Goal: Information Seeking & Learning: Learn about a topic

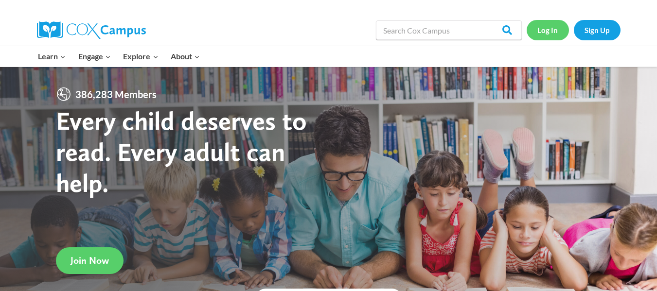
click at [539, 33] on link "Log In" at bounding box center [548, 30] width 42 height 20
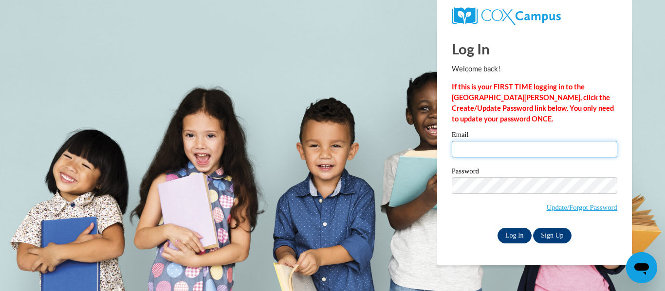
type input "MSPICHIGER@Augusta.edu"
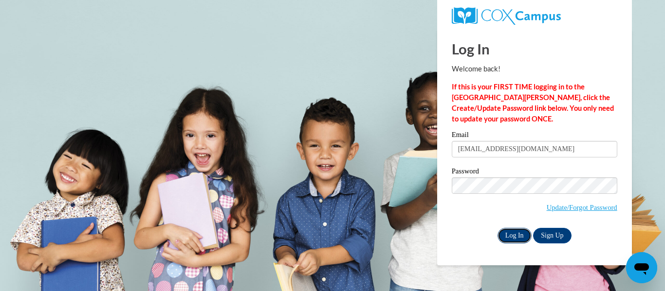
click at [509, 238] on input "Log In" at bounding box center [514, 236] width 34 height 16
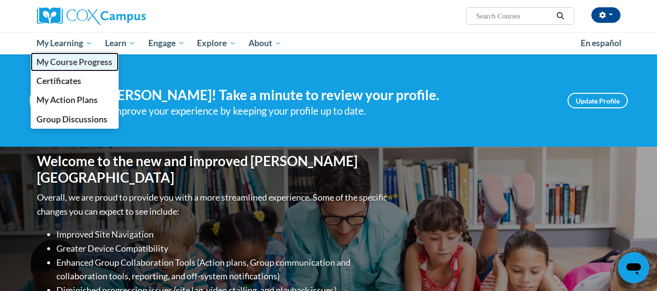
click at [63, 59] on span "My Course Progress" at bounding box center [74, 62] width 76 height 10
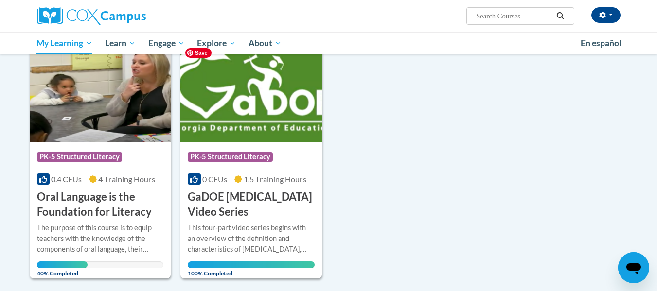
scroll to position [146, 0]
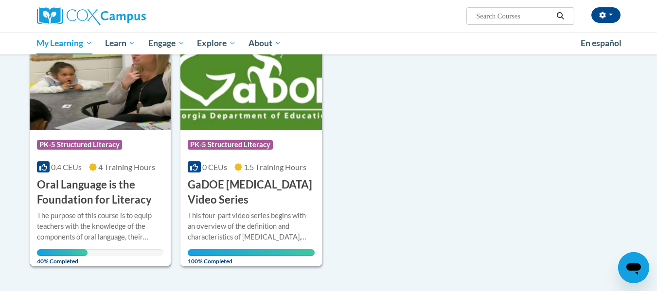
click at [88, 205] on h3 "Oral Language is the Foundation for Literacy" at bounding box center [100, 193] width 127 height 30
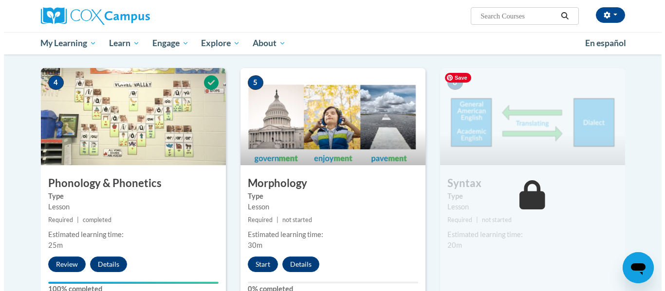
scroll to position [486, 0]
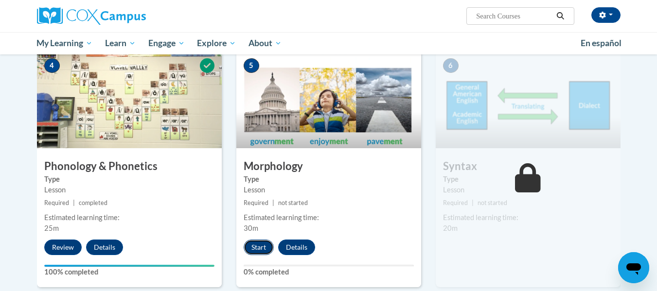
click at [256, 248] on button "Start" at bounding box center [259, 248] width 30 height 16
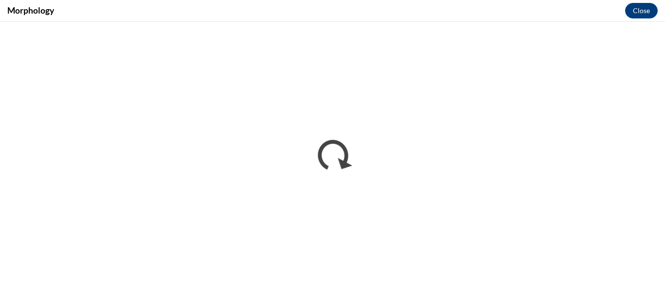
scroll to position [0, 0]
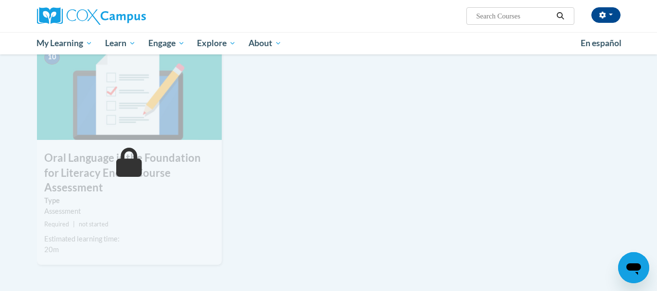
scroll to position [486, 0]
